Goal: Transaction & Acquisition: Purchase product/service

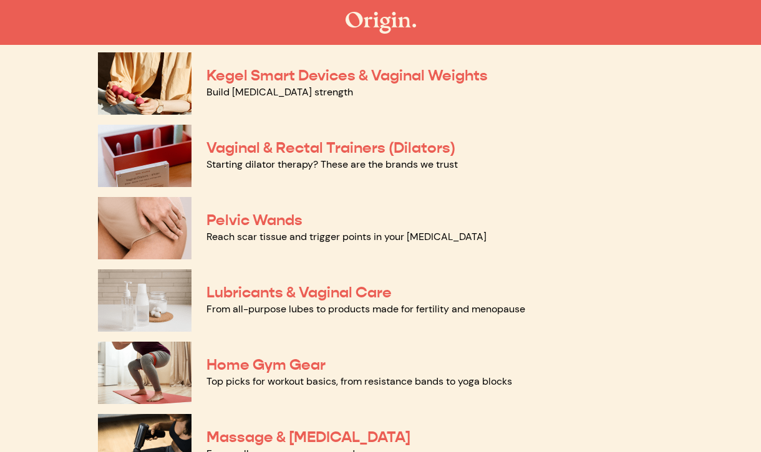
scroll to position [482, 0]
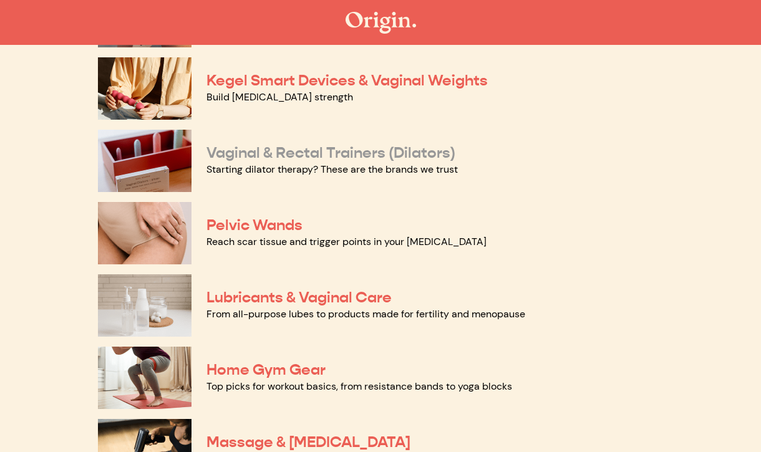
click at [402, 152] on link "Vaginal & Rectal Trainers (Dilators)" at bounding box center [330, 152] width 249 height 19
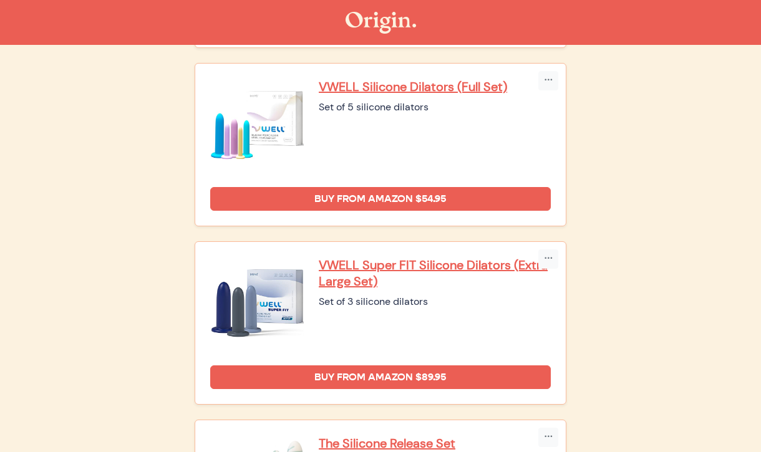
scroll to position [1039, 0]
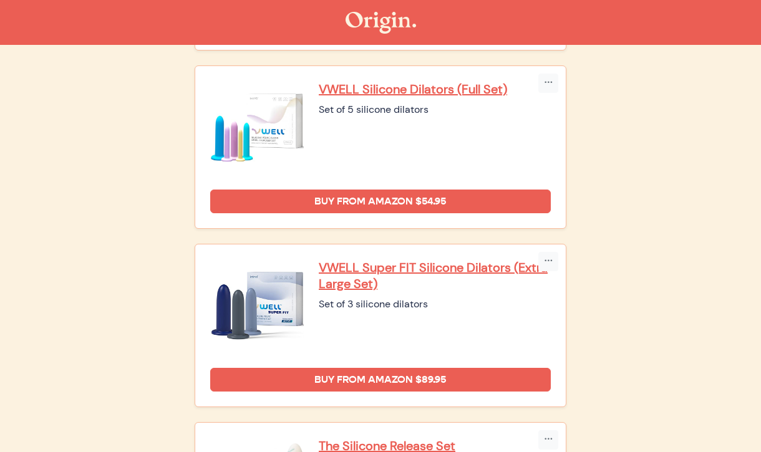
click at [608, 294] on div "Copy Link Embed Intimate Rose Silicone Dilators (Full Set) Set of 8 silicone di…" at bounding box center [380, 51] width 580 height 1794
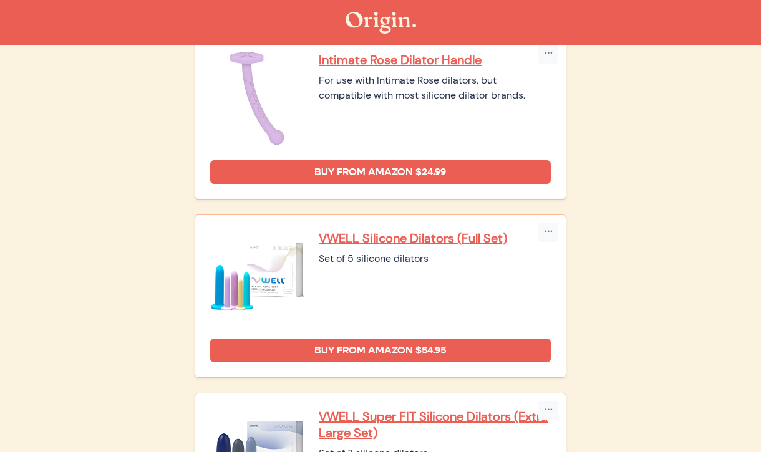
scroll to position [1057, 0]
